Goal: Transaction & Acquisition: Purchase product/service

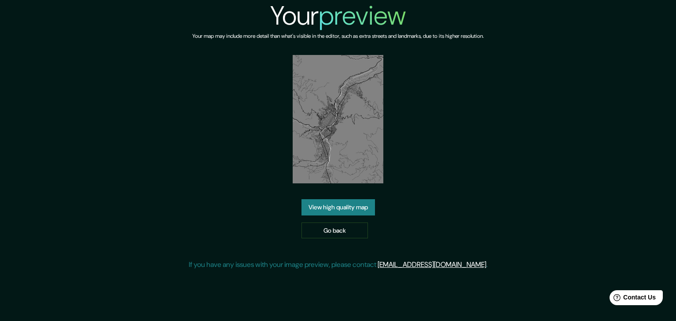
click at [338, 209] on link "View high quality map" at bounding box center [339, 207] width 74 height 16
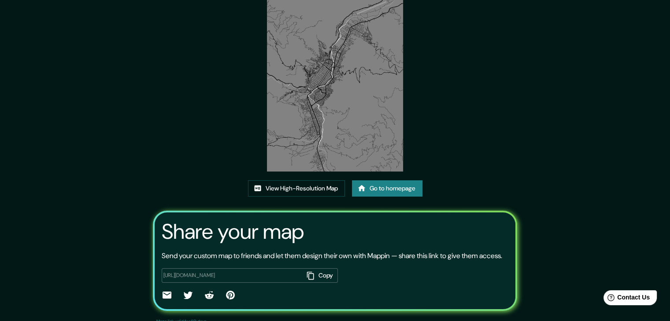
scroll to position [92, 0]
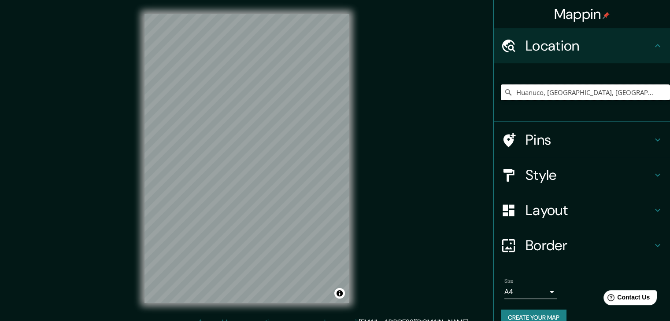
drag, startPoint x: 650, startPoint y: 92, endPoint x: 492, endPoint y: 102, distance: 158.4
click at [494, 102] on div "Huanuco, [GEOGRAPHIC_DATA], [GEOGRAPHIC_DATA]" at bounding box center [582, 92] width 176 height 59
paste input "Pick your city or area"
click at [507, 90] on input "Pick your city or area" at bounding box center [585, 93] width 169 height 16
click at [505, 92] on icon at bounding box center [508, 92] width 6 height 6
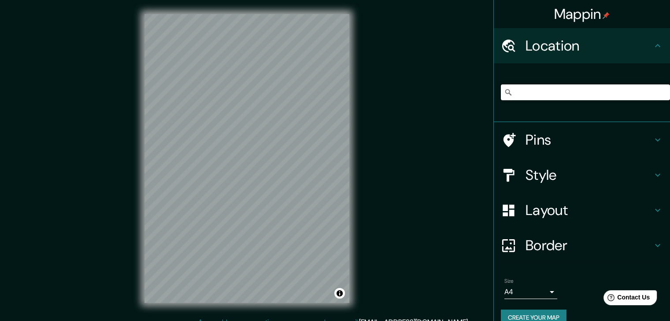
click at [506, 92] on input "Pick your city or area" at bounding box center [585, 93] width 169 height 16
click at [504, 92] on icon at bounding box center [508, 92] width 9 height 9
click at [508, 93] on input "Pick your city or area" at bounding box center [585, 93] width 169 height 16
paste input "[GEOGRAPHIC_DATA]"
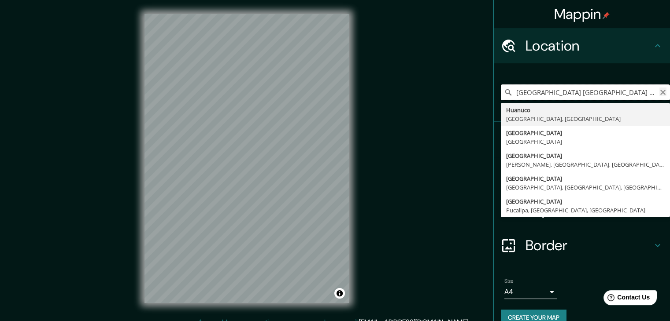
type input "[GEOGRAPHIC_DATA] [GEOGRAPHIC_DATA] [GEOGRAPHIC_DATA]"
click at [659, 93] on icon "Clear" at bounding box center [662, 92] width 7 height 7
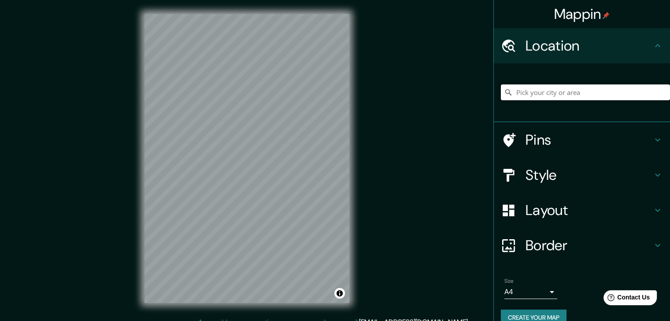
click at [527, 91] on input "Pick your city or area" at bounding box center [585, 93] width 169 height 16
paste input "[GEOGRAPHIC_DATA]"
type input "Pasaje Kotosh, [GEOGRAPHIC_DATA], [GEOGRAPHIC_DATA], [GEOGRAPHIC_DATA]"
click at [353, 185] on div "© Mapbox © OpenStreetMap Improve this map" at bounding box center [246, 158] width 233 height 317
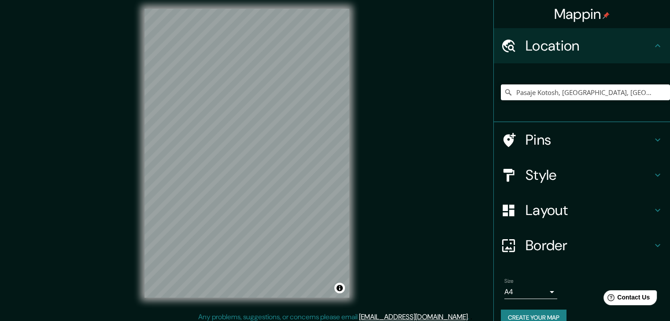
scroll to position [10, 0]
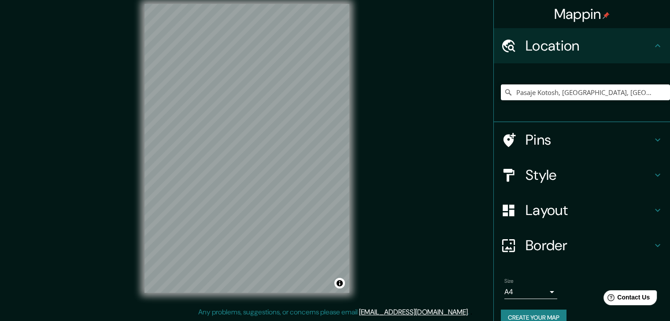
click at [567, 176] on h4 "Style" at bounding box center [588, 175] width 127 height 18
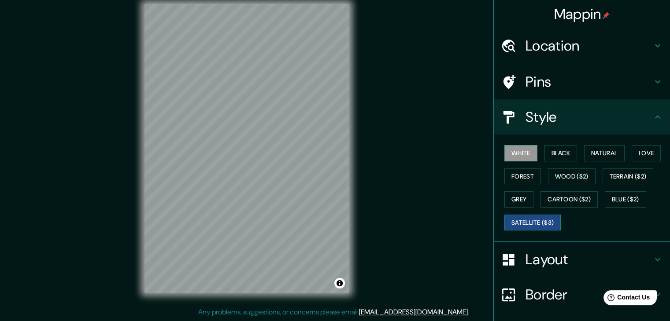
click at [521, 216] on button "Satellite ($3)" at bounding box center [532, 223] width 56 height 16
click at [608, 197] on button "Blue ($2)" at bounding box center [625, 200] width 41 height 16
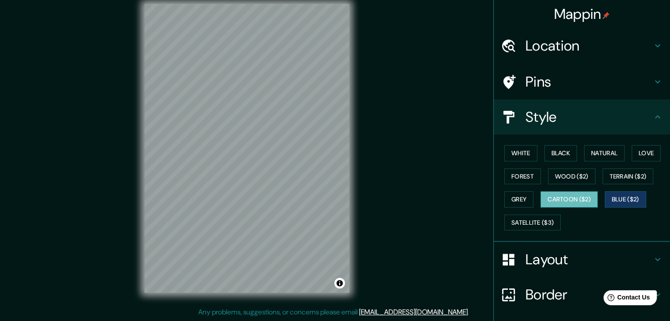
click at [579, 198] on button "Cartoon ($2)" at bounding box center [568, 200] width 57 height 16
click at [507, 192] on button "Grey" at bounding box center [518, 200] width 29 height 16
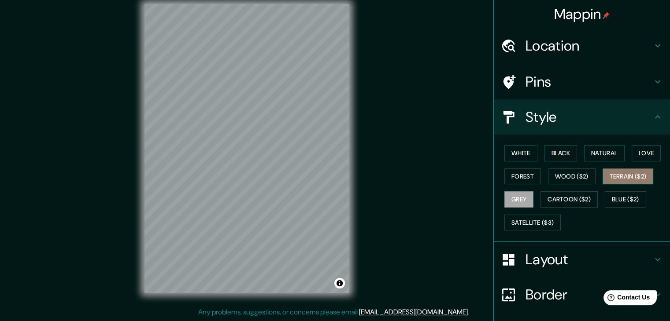
click at [616, 178] on button "Terrain ($2)" at bounding box center [627, 177] width 51 height 16
click at [565, 173] on button "Wood ($2)" at bounding box center [572, 177] width 48 height 16
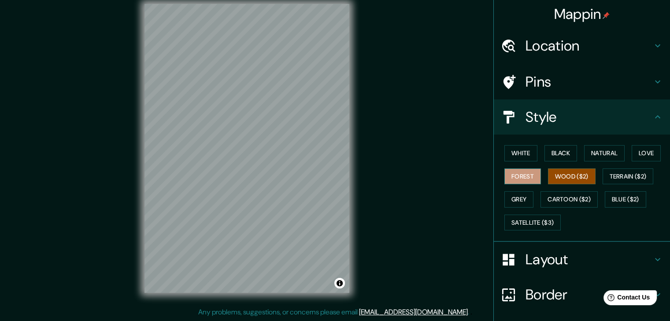
click at [524, 174] on button "Forest" at bounding box center [522, 177] width 37 height 16
click at [530, 218] on button "Satellite ($3)" at bounding box center [532, 223] width 56 height 16
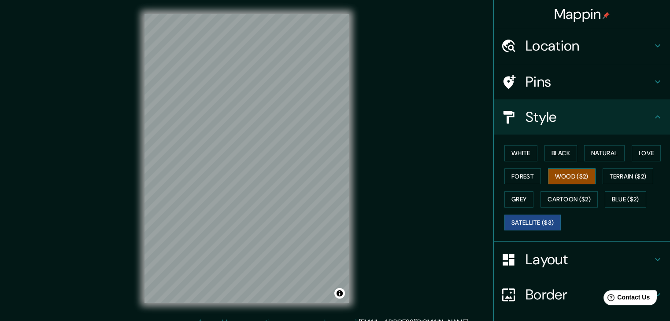
scroll to position [0, 0]
click at [531, 85] on h4 "Pins" at bounding box center [588, 82] width 127 height 18
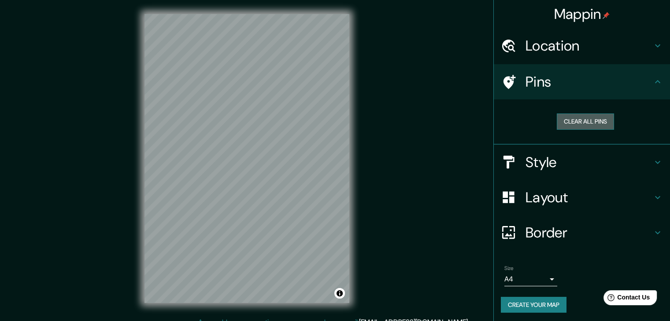
click at [574, 116] on button "Clear all pins" at bounding box center [585, 122] width 57 height 16
click at [585, 131] on div "Clear all pins" at bounding box center [585, 122] width 169 height 30
click at [586, 115] on button "Clear all pins" at bounding box center [585, 122] width 57 height 16
drag, startPoint x: 583, startPoint y: 119, endPoint x: 498, endPoint y: 122, distance: 85.0
click at [508, 122] on div "Clear all pins" at bounding box center [585, 122] width 155 height 16
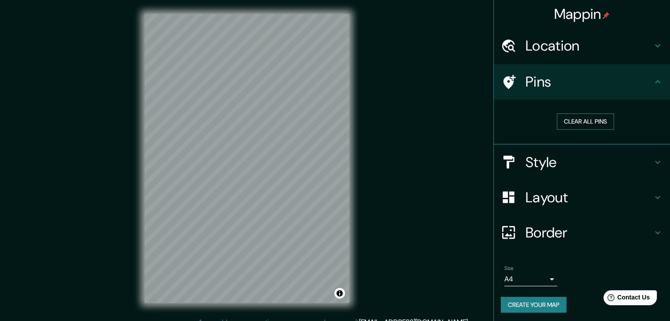
click at [565, 122] on button "Clear all pins" at bounding box center [585, 122] width 57 height 16
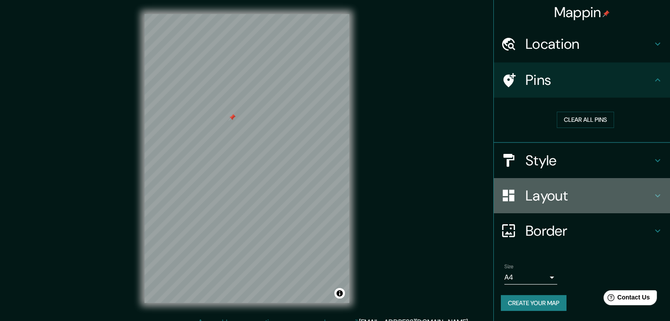
click at [546, 195] on h4 "Layout" at bounding box center [588, 196] width 127 height 18
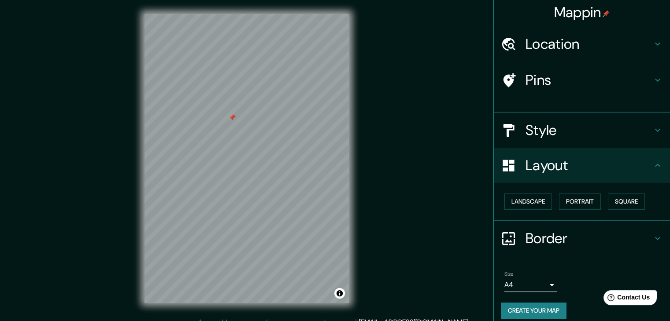
scroll to position [0, 0]
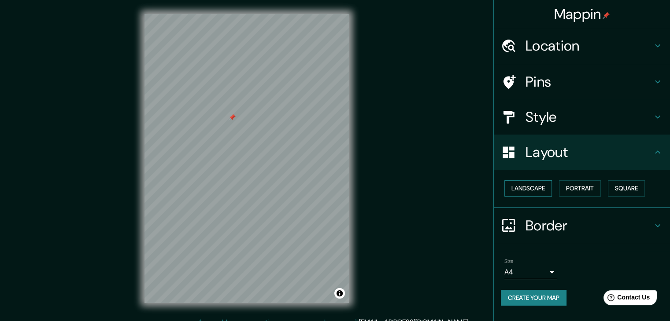
click at [527, 188] on button "Landscape" at bounding box center [528, 189] width 48 height 16
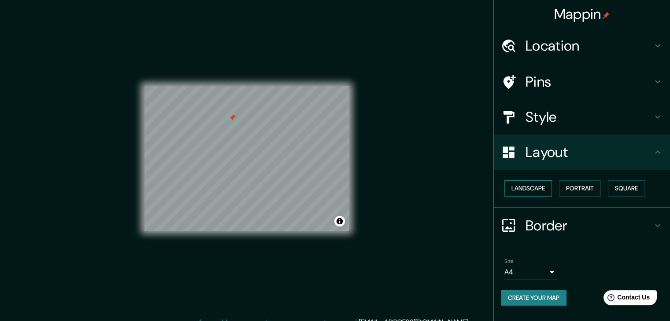
click at [527, 184] on button "Landscape" at bounding box center [528, 189] width 48 height 16
click at [579, 188] on button "Portrait" at bounding box center [580, 189] width 42 height 16
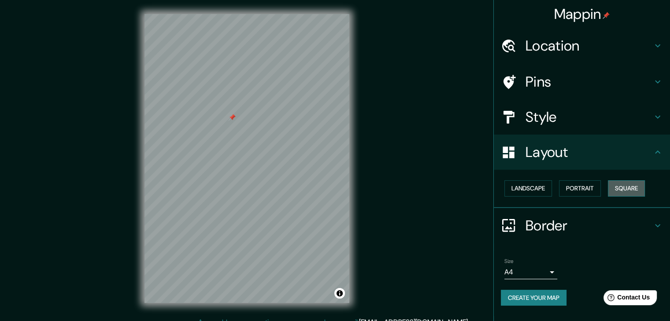
click at [636, 186] on button "Square" at bounding box center [626, 189] width 37 height 16
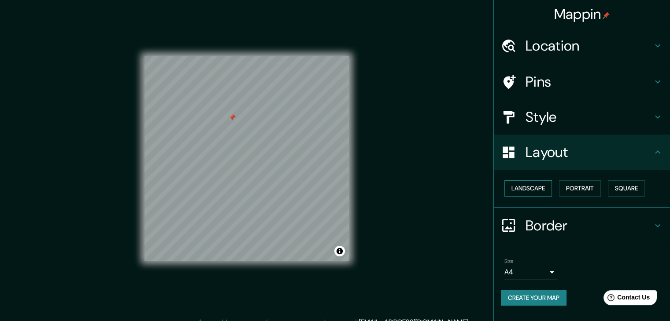
click at [538, 187] on button "Landscape" at bounding box center [528, 189] width 48 height 16
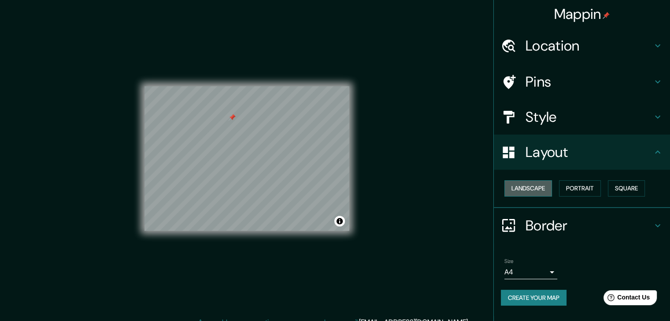
click at [538, 187] on button "Landscape" at bounding box center [528, 189] width 48 height 16
click at [540, 187] on button "Landscape" at bounding box center [528, 189] width 48 height 16
click at [630, 185] on button "Square" at bounding box center [626, 189] width 37 height 16
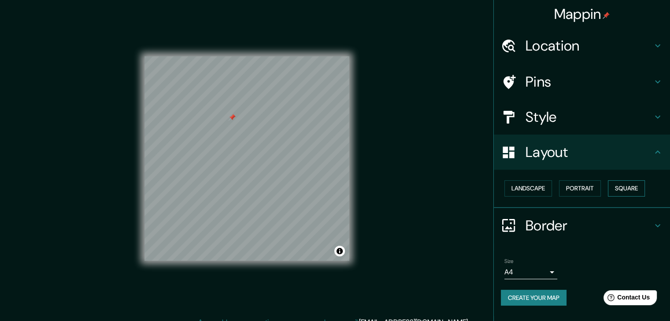
click at [630, 185] on button "Square" at bounding box center [626, 189] width 37 height 16
click at [652, 155] on h4 "Layout" at bounding box center [588, 153] width 127 height 18
click at [583, 190] on button "Portrait" at bounding box center [580, 189] width 42 height 16
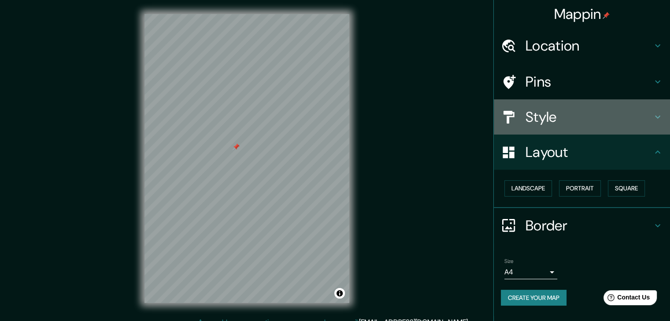
click at [553, 105] on div "Style" at bounding box center [582, 117] width 176 height 35
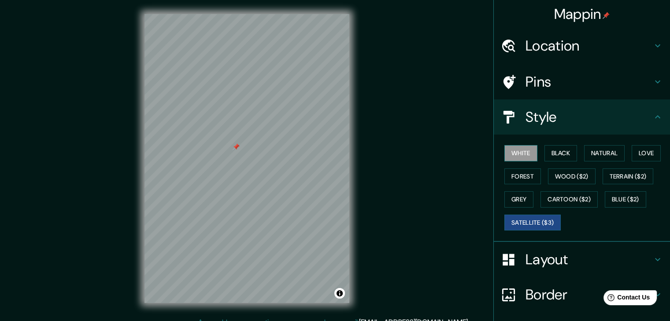
click at [524, 152] on button "White" at bounding box center [520, 153] width 33 height 16
click at [551, 154] on button "Black" at bounding box center [560, 153] width 33 height 16
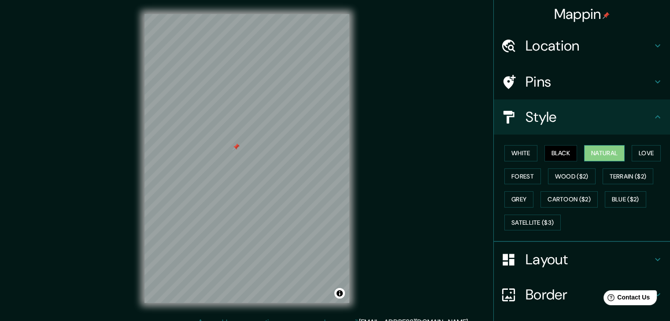
click at [587, 155] on button "Natural" at bounding box center [604, 153] width 41 height 16
click at [639, 153] on button "Love" at bounding box center [645, 153] width 29 height 16
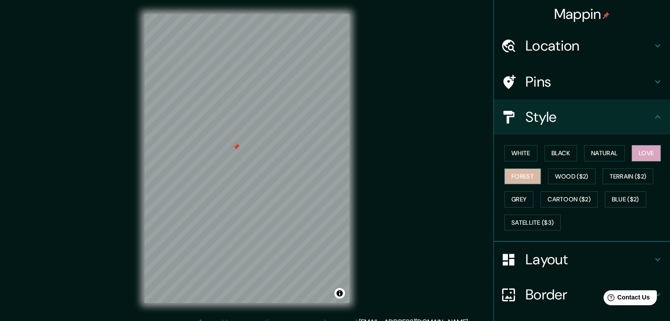
click at [528, 177] on button "Forest" at bounding box center [522, 177] width 37 height 16
click at [570, 178] on button "Wood ($2)" at bounding box center [572, 177] width 48 height 16
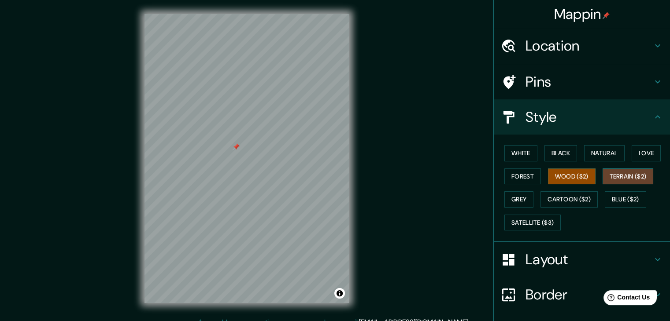
click at [613, 174] on button "Terrain ($2)" at bounding box center [627, 177] width 51 height 16
click at [512, 190] on div "White Black Natural Love Forest Wood ($2) Terrain ($2) Grey Cartoon ($2) Blue (…" at bounding box center [585, 188] width 169 height 92
click at [514, 195] on button "Grey" at bounding box center [518, 200] width 29 height 16
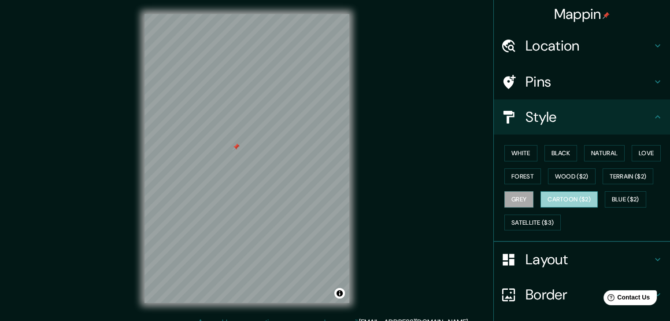
click at [564, 199] on button "Cartoon ($2)" at bounding box center [568, 200] width 57 height 16
click at [620, 197] on button "Blue ($2)" at bounding box center [625, 200] width 41 height 16
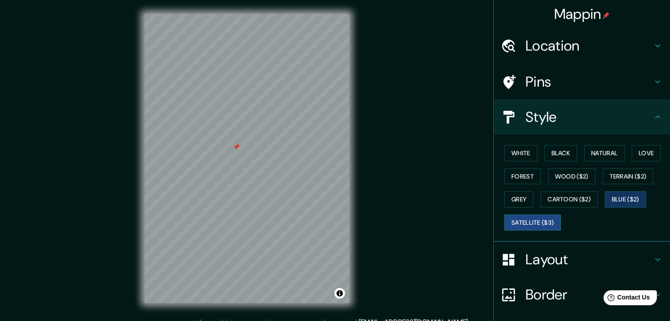
click at [526, 221] on button "Satellite ($3)" at bounding box center [532, 223] width 56 height 16
click at [229, 144] on div at bounding box center [228, 142] width 7 height 7
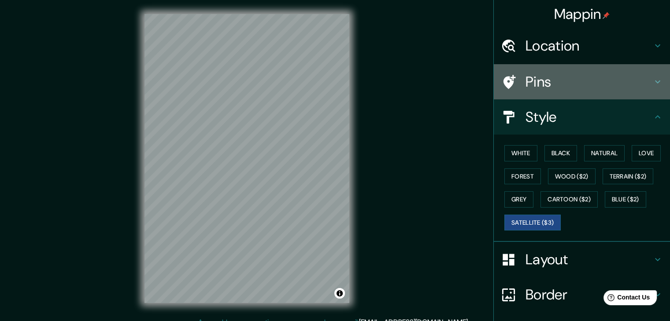
click at [548, 92] on div "Pins" at bounding box center [582, 81] width 176 height 35
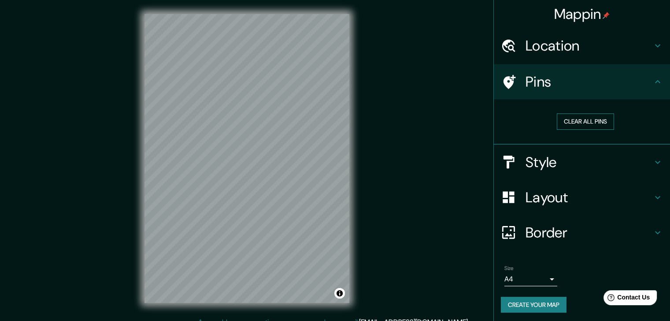
click at [566, 127] on button "Clear all pins" at bounding box center [585, 122] width 57 height 16
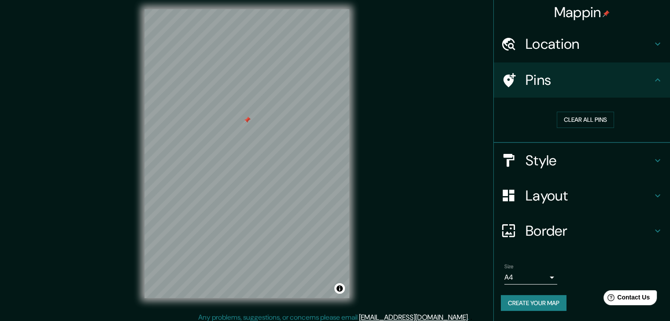
scroll to position [10, 0]
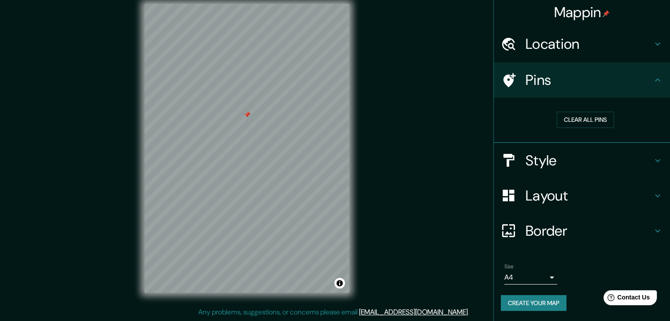
click at [538, 300] on button "Create your map" at bounding box center [534, 303] width 66 height 16
